Goal: Information Seeking & Learning: Learn about a topic

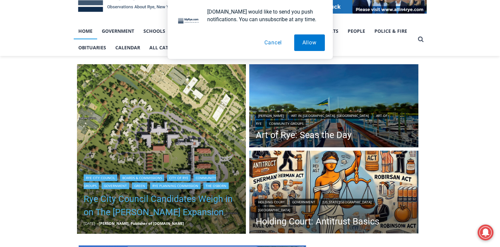
click at [129, 201] on link "Rye City Council Candidates Weigh in on The [PERSON_NAME] Expansion" at bounding box center [162, 205] width 156 height 26
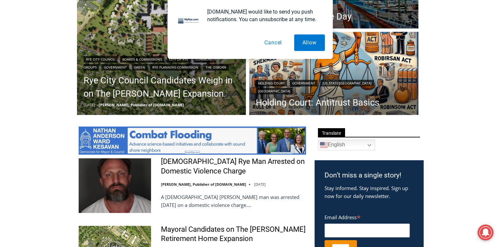
scroll to position [253, 0]
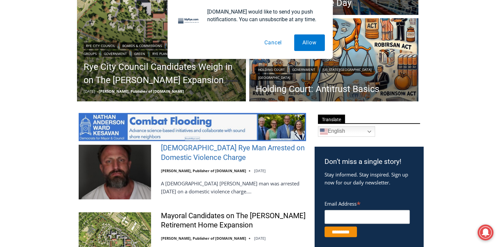
click at [204, 154] on link "[DEMOGRAPHIC_DATA] Rye Man Arrested on Domestic Violence Charge" at bounding box center [233, 152] width 145 height 19
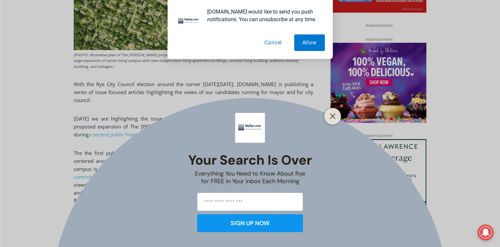
drag, startPoint x: 280, startPoint y: 44, endPoint x: 220, endPoint y: 49, distance: 61.1
click at [280, 44] on button "Cancel" at bounding box center [273, 42] width 34 height 17
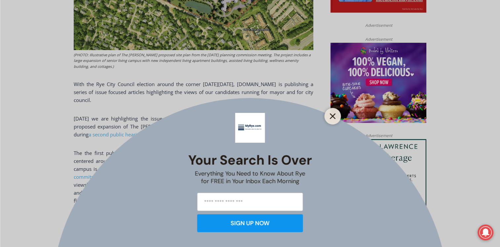
click at [335, 120] on button "Close" at bounding box center [332, 115] width 9 height 9
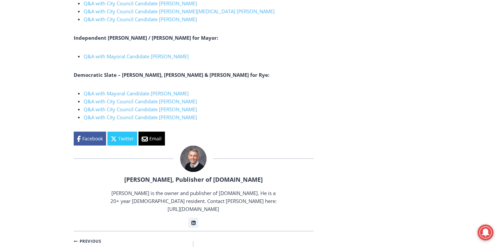
scroll to position [1277, 0]
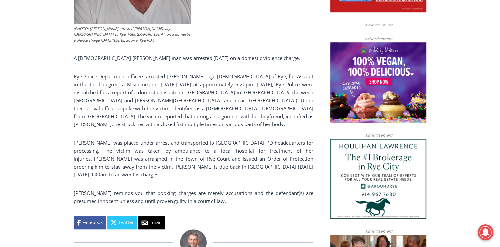
scroll to position [450, 0]
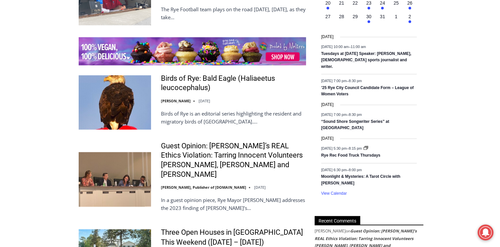
scroll to position [1046, 0]
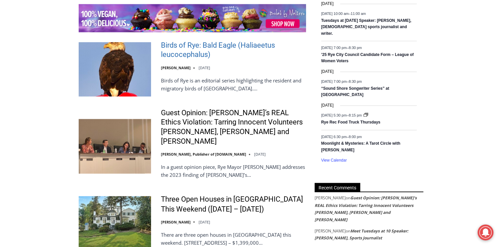
click at [201, 43] on link "Birds of Rye: Bald Eagle (Haliaeetus leucocephalus)" at bounding box center [233, 50] width 145 height 19
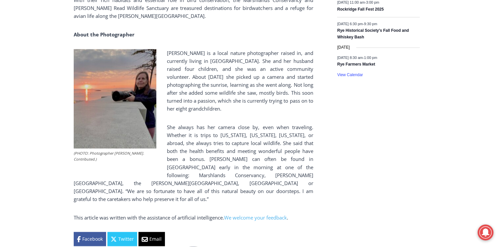
scroll to position [1112, 0]
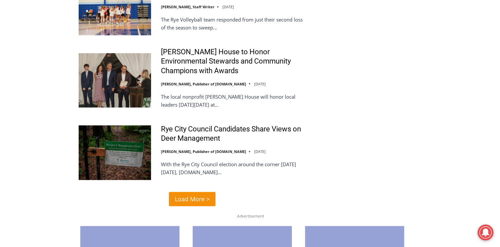
scroll to position [1612, 0]
